Goal: Task Accomplishment & Management: Use online tool/utility

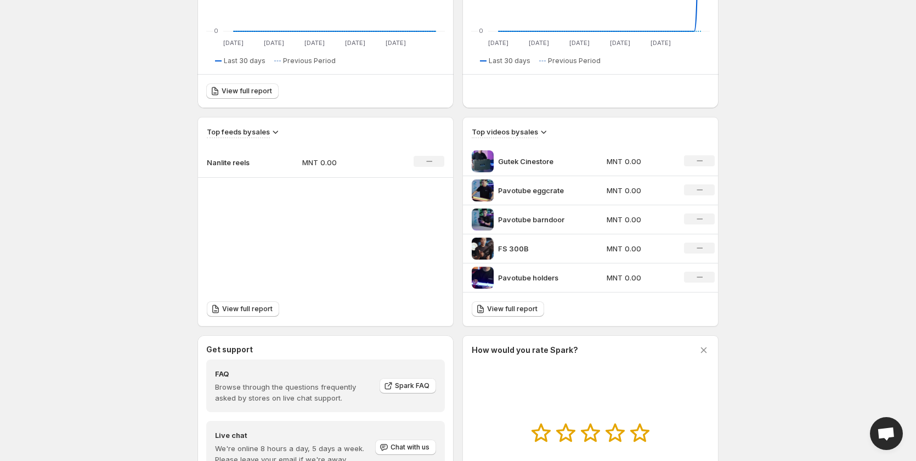
scroll to position [380, 0]
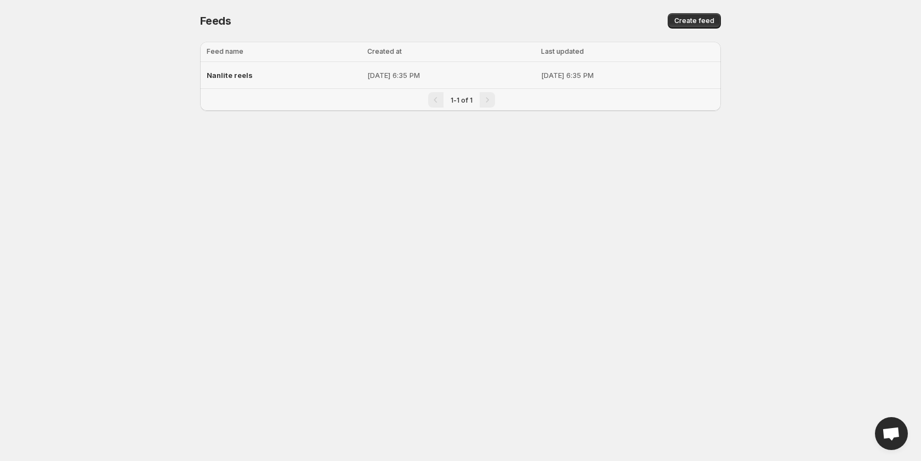
click at [230, 78] on span "Nanlite reels" at bounding box center [230, 75] width 46 height 9
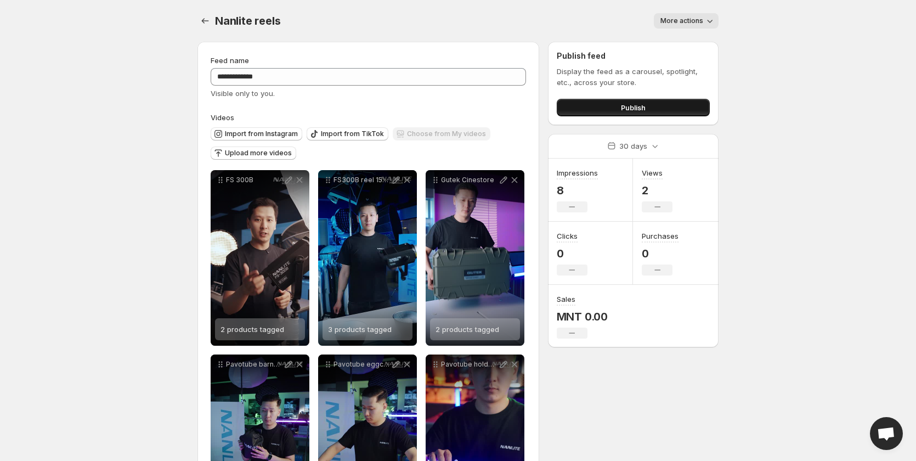
click at [601, 109] on button "Publish" at bounding box center [633, 108] width 153 height 18
click at [95, 111] on body "**********" at bounding box center [458, 230] width 916 height 461
